Goal: Navigation & Orientation: Find specific page/section

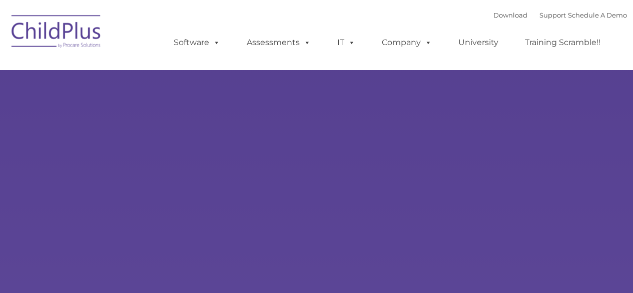
type input ""
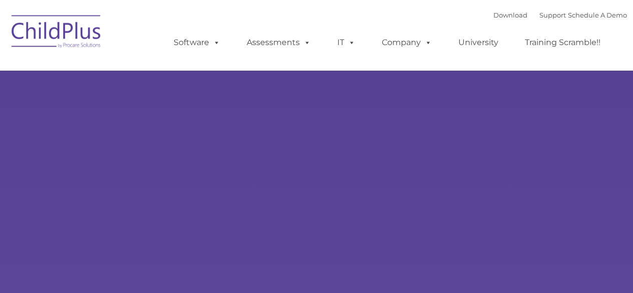
select select "MEDIUM"
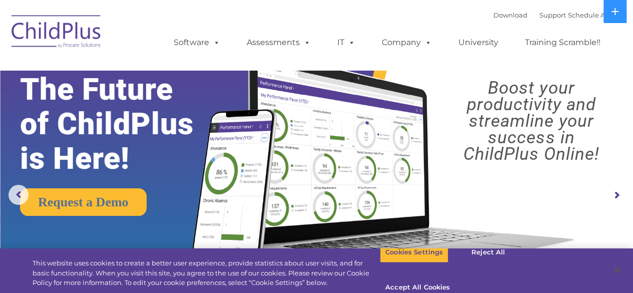
click at [87, 20] on img at bounding box center [57, 33] width 100 height 50
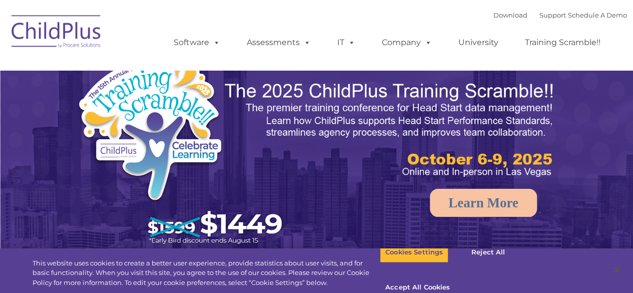
select select "MEDIUM"
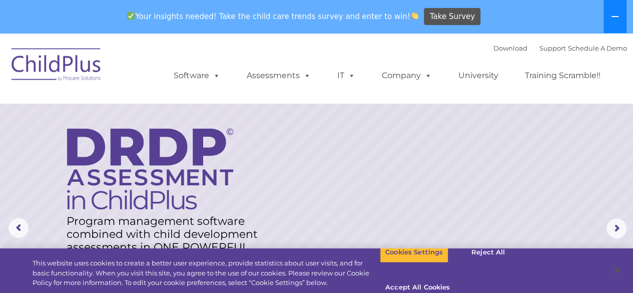
click at [614, 13] on icon at bounding box center [615, 17] width 8 height 8
